Goal: Share content

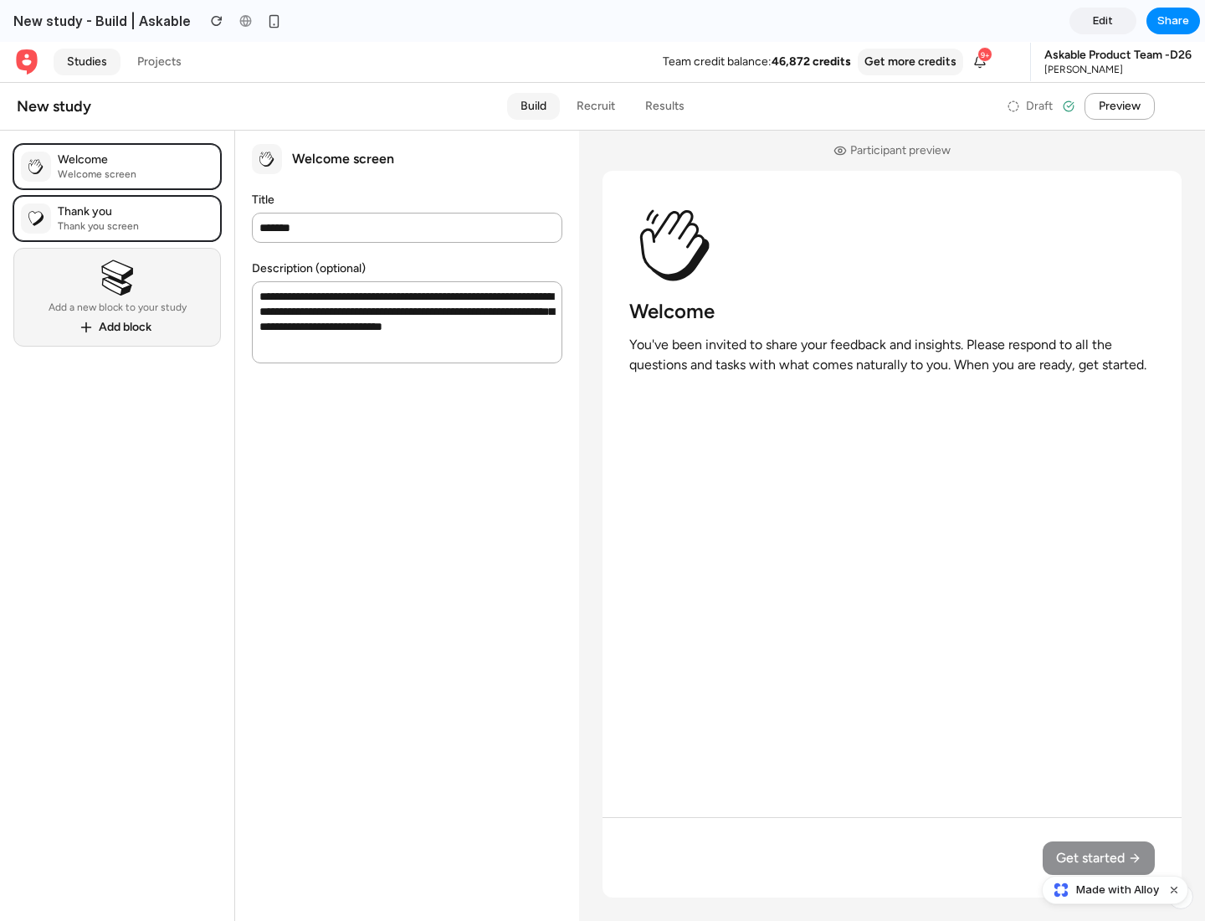
click at [1173, 21] on span "Share" at bounding box center [1173, 21] width 32 height 17
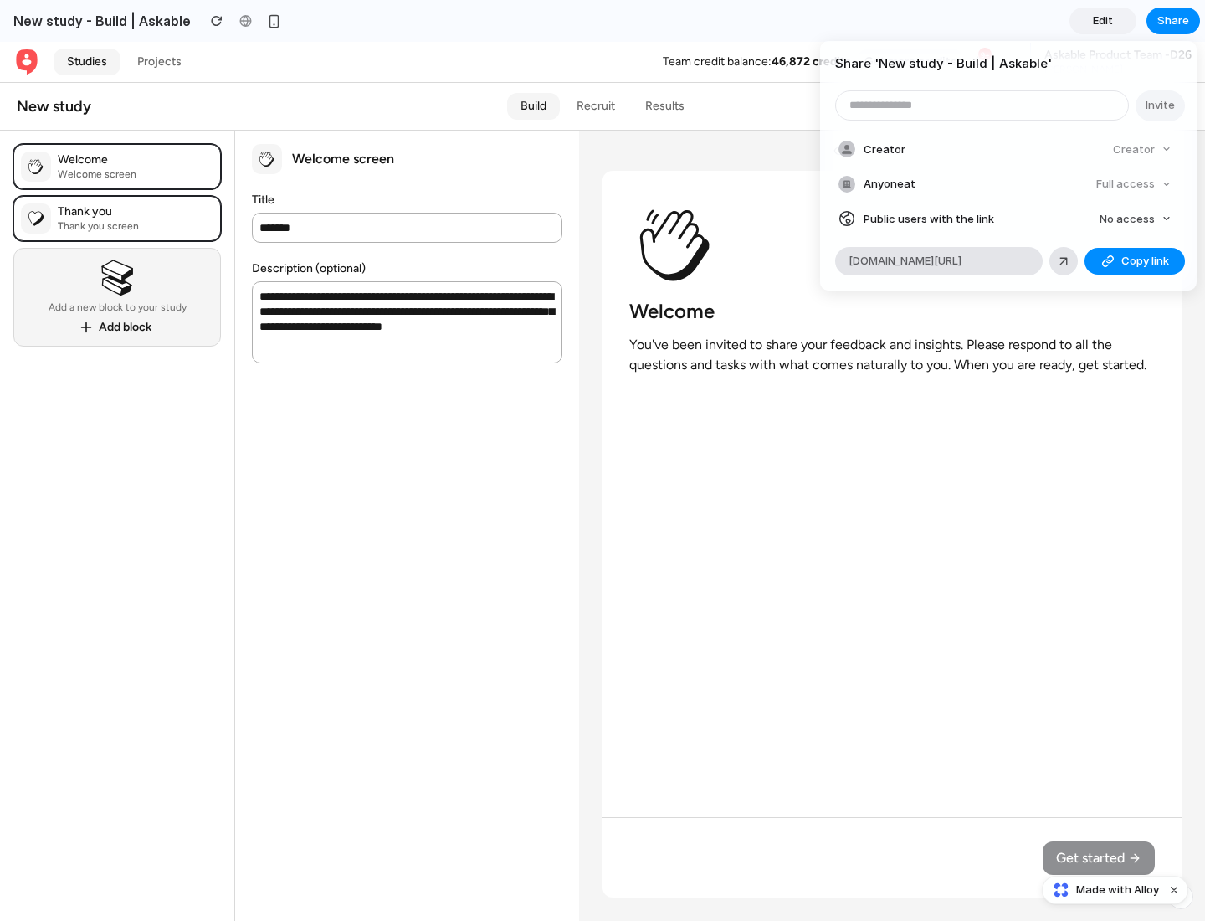
click at [1135, 261] on span "Copy link" at bounding box center [1145, 261] width 48 height 17
click at [1117, 890] on div "Share ' New study - Build | Askable ' Invite Creator Creator Anyone at Full acc…" at bounding box center [602, 460] width 1205 height 921
